Goal: Obtain resource: Download file/media

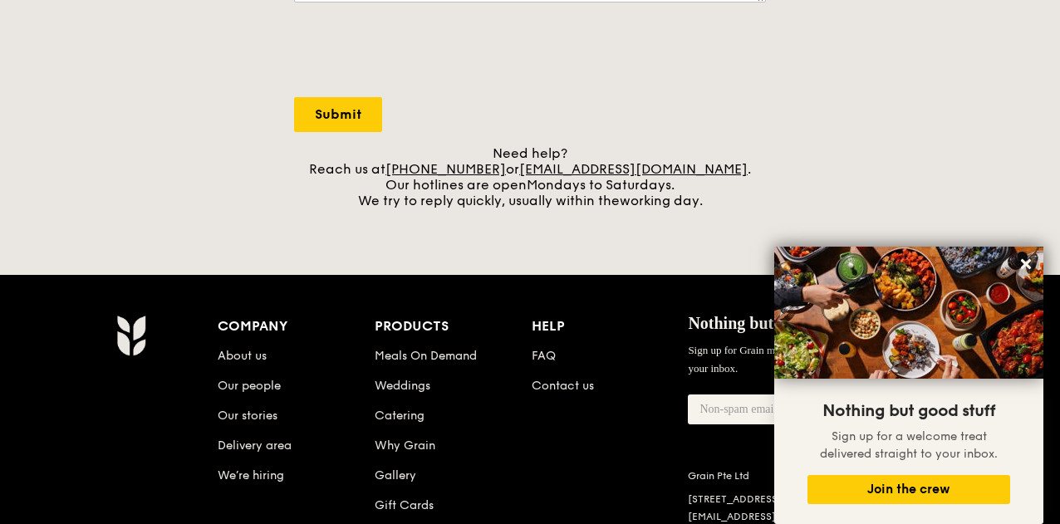
scroll to position [640, 0]
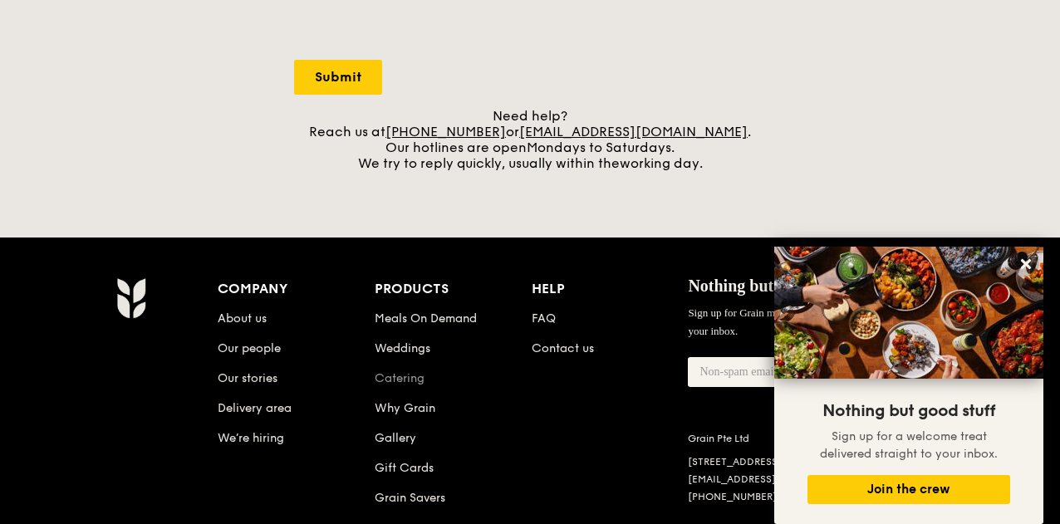
click at [404, 377] on link "Catering" at bounding box center [400, 378] width 50 height 14
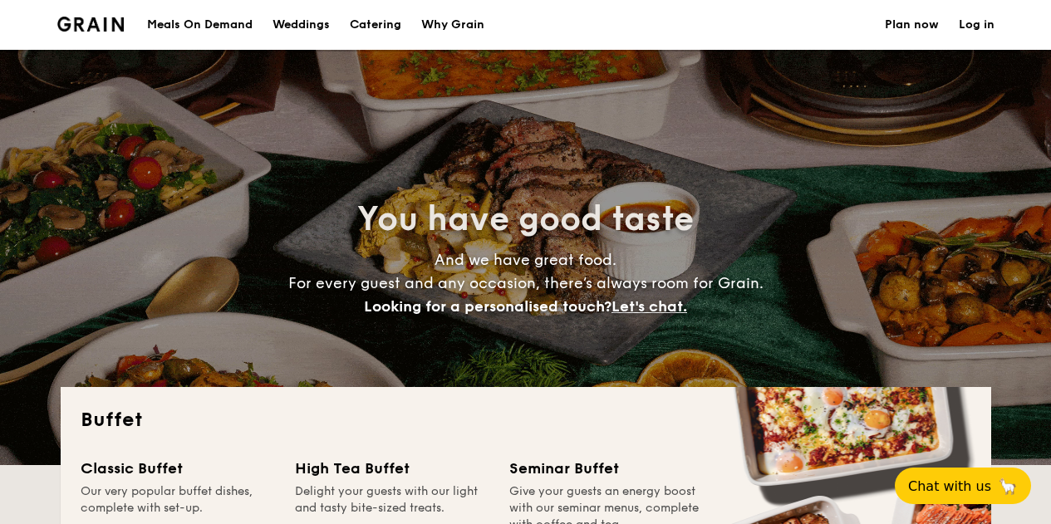
select select
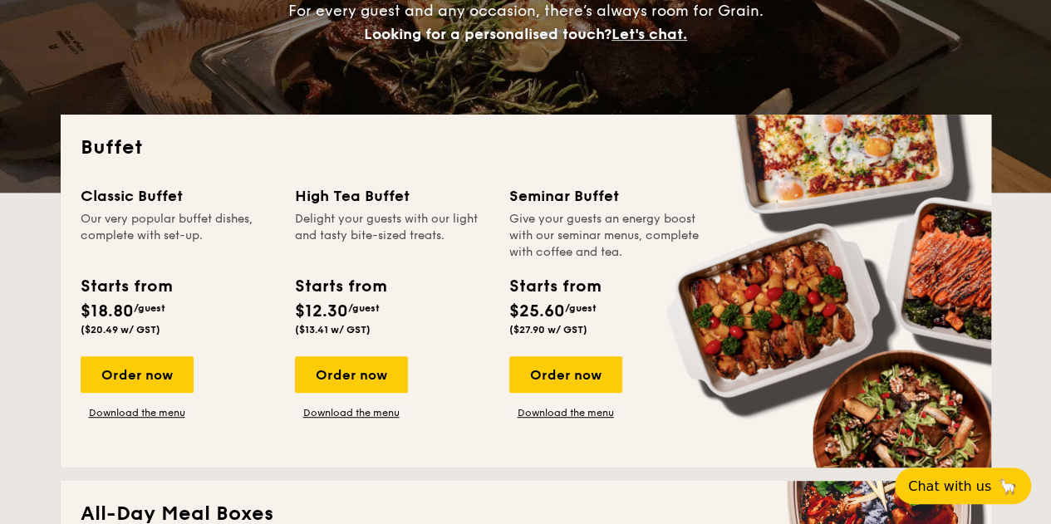
scroll to position [296, 0]
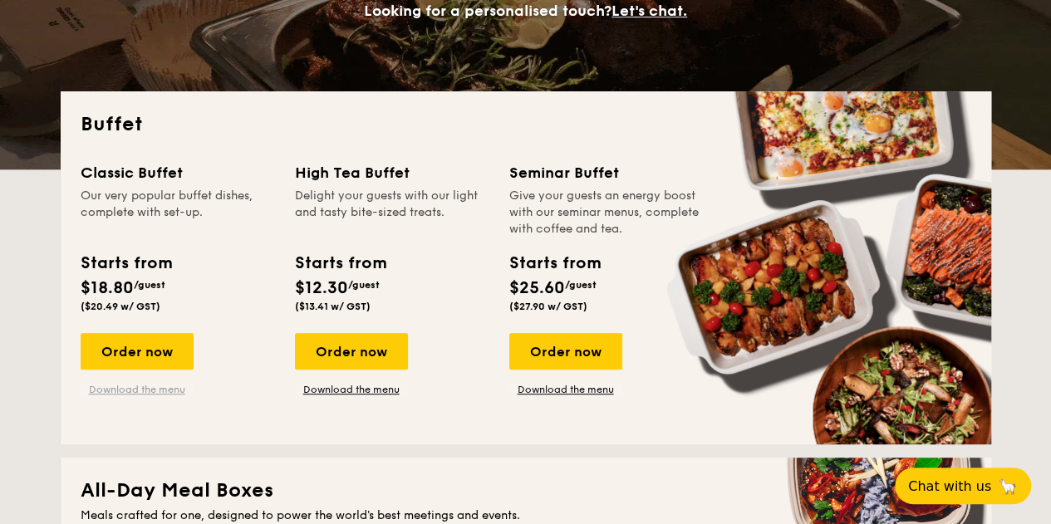
click at [149, 391] on link "Download the menu" at bounding box center [137, 389] width 113 height 13
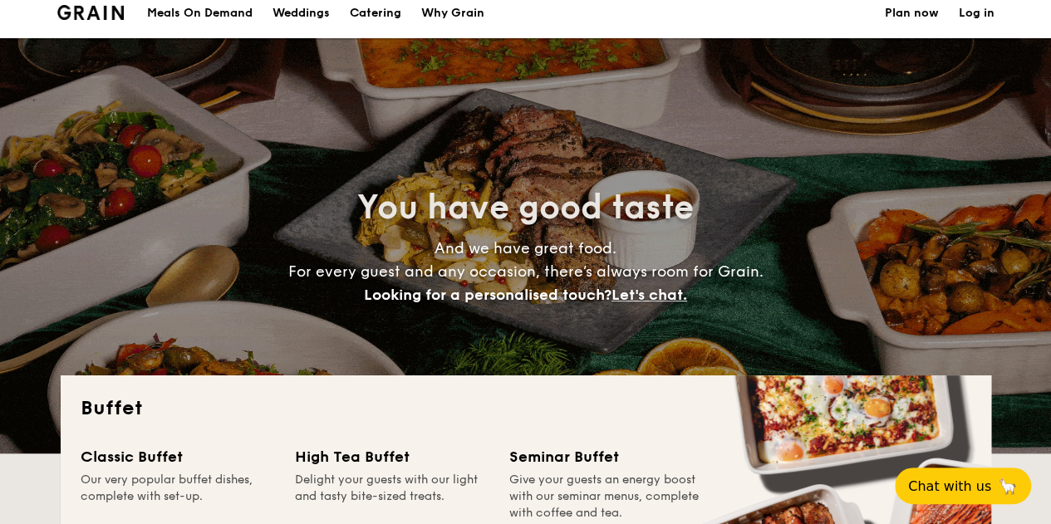
scroll to position [0, 0]
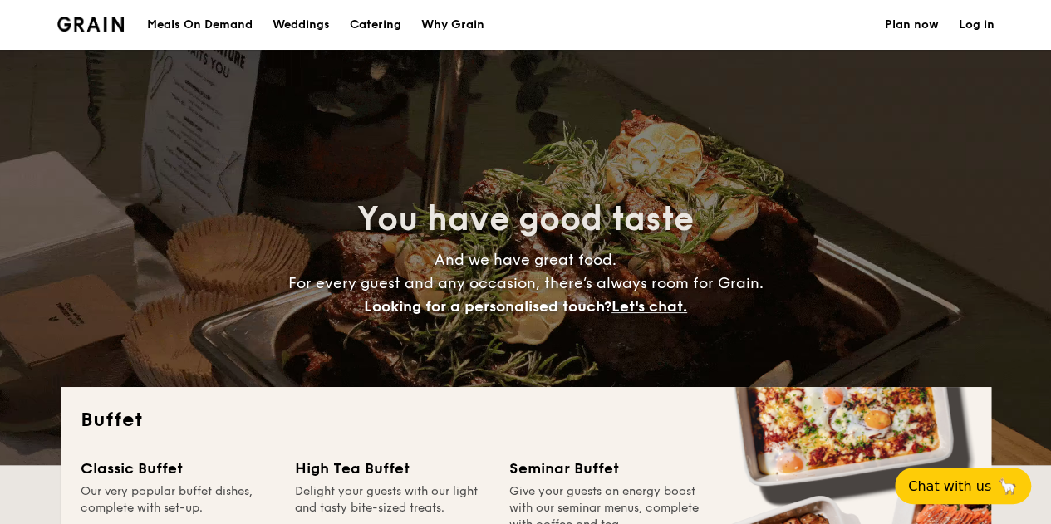
click at [73, 21] on img at bounding box center [90, 24] width 67 height 15
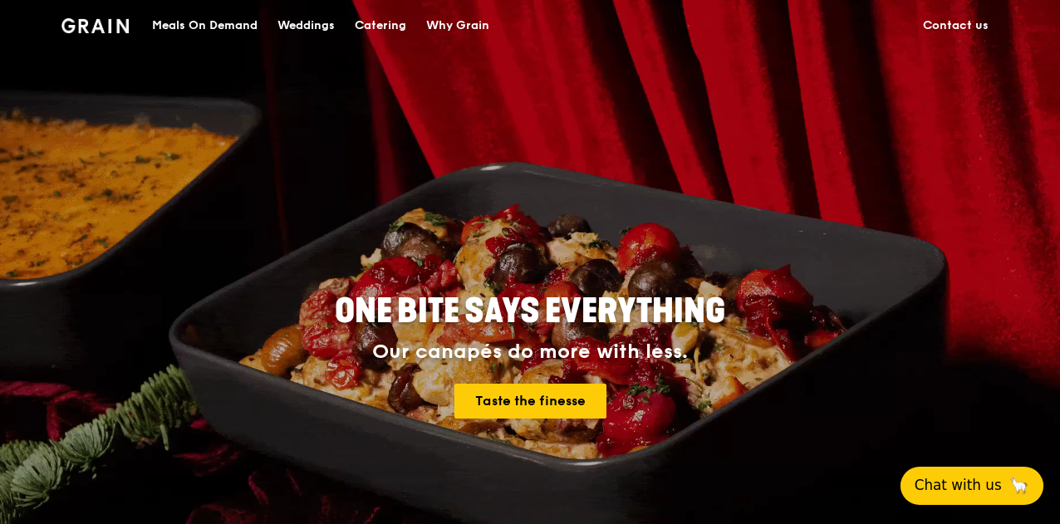
click at [949, 481] on button "Chat with us 🦙" at bounding box center [971, 486] width 143 height 38
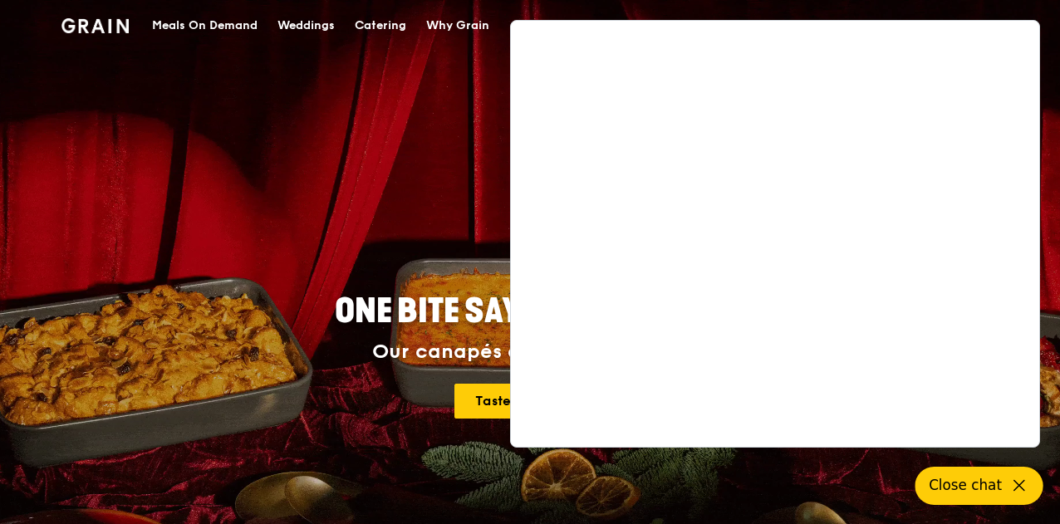
click at [480, 199] on div "ONE BITE SAYS EVERYTHING Our canapés do more with less. Taste the finesse" at bounding box center [530, 357] width 824 height 615
click at [1012, 481] on icon at bounding box center [1019, 486] width 20 height 20
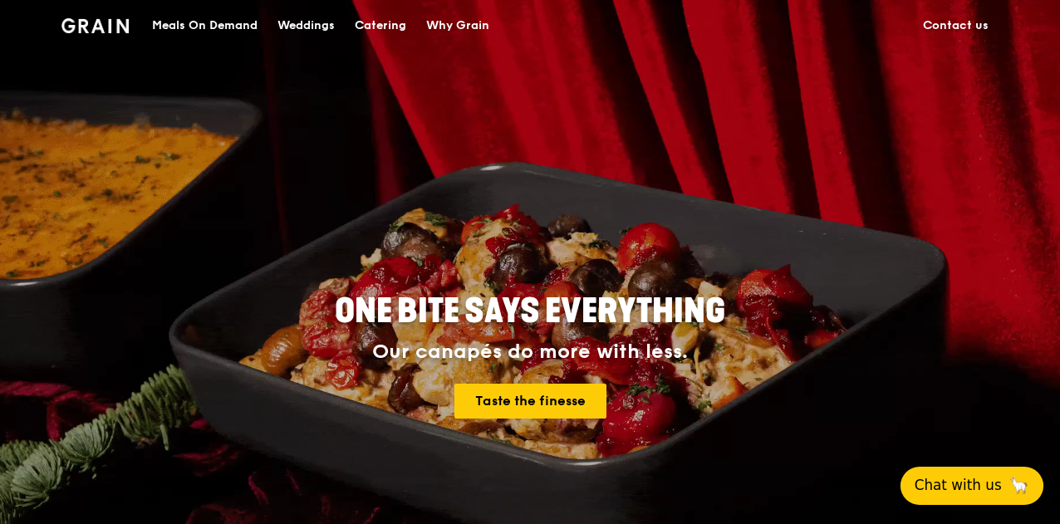
click at [946, 27] on link "Contact us" at bounding box center [956, 26] width 86 height 50
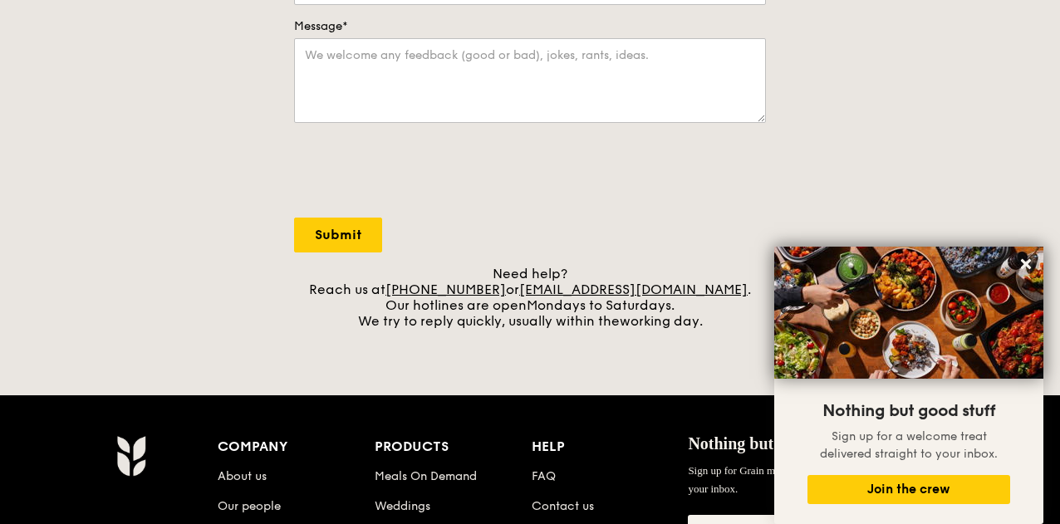
scroll to position [483, 0]
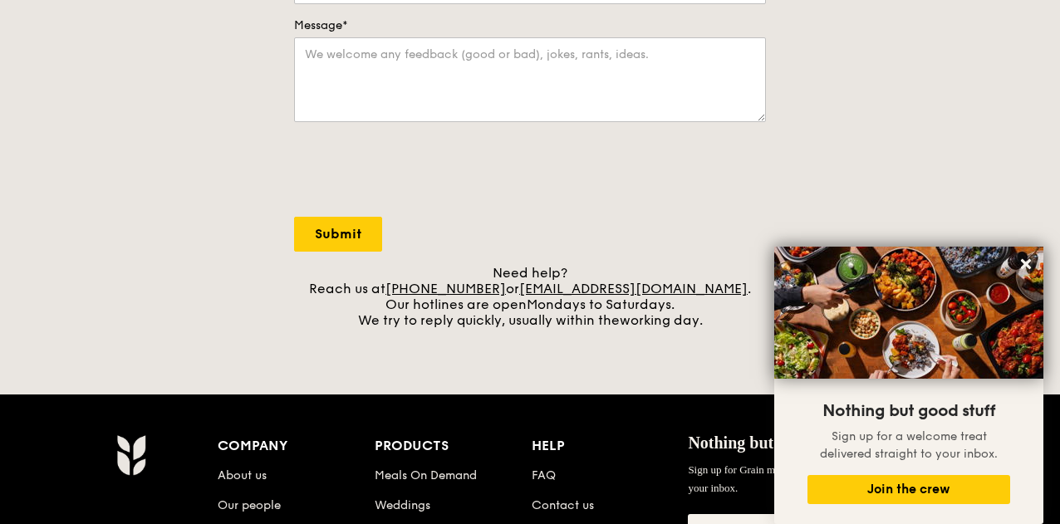
click at [688, 170] on div at bounding box center [530, 171] width 472 height 65
